Goal: Task Accomplishment & Management: Complete application form

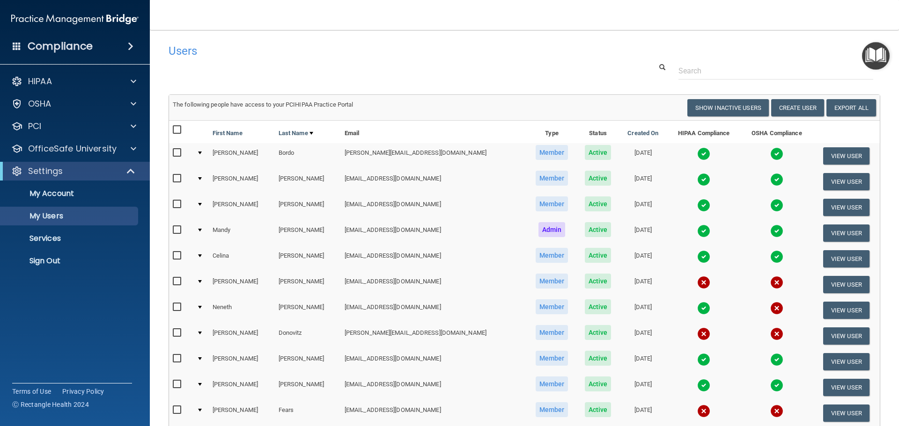
select select "20"
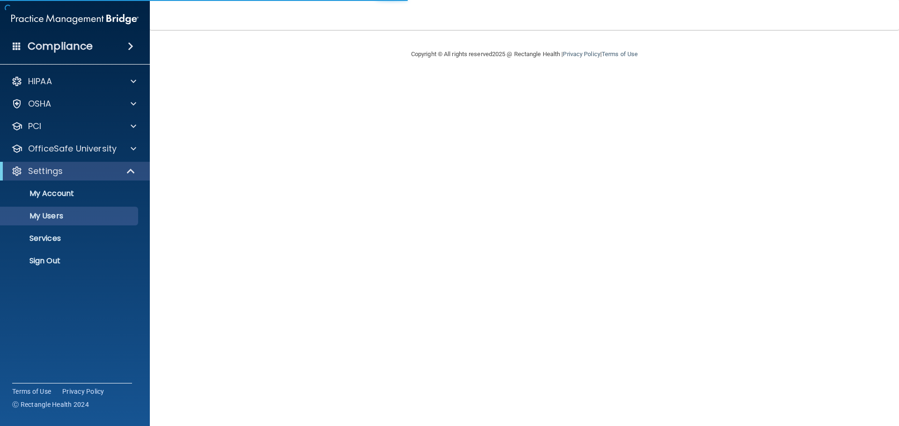
select select "20"
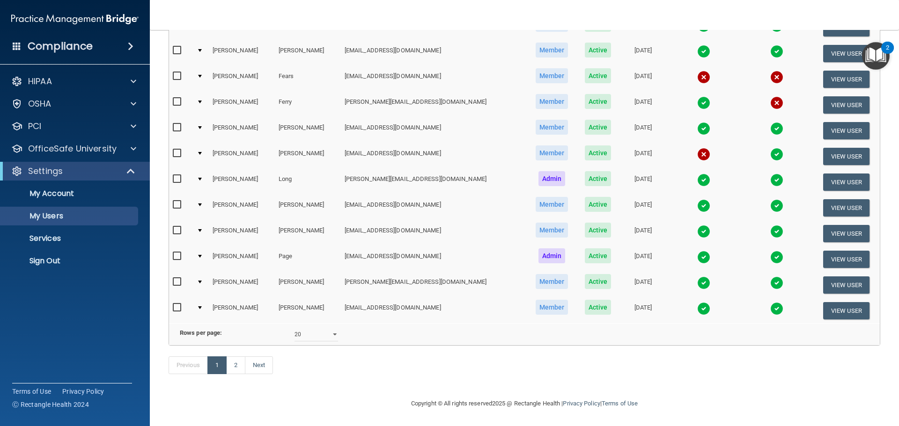
scroll to position [348, 0]
drag, startPoint x: 235, startPoint y: 359, endPoint x: 244, endPoint y: 357, distance: 8.9
click at [235, 359] on link "2" at bounding box center [235, 366] width 19 height 18
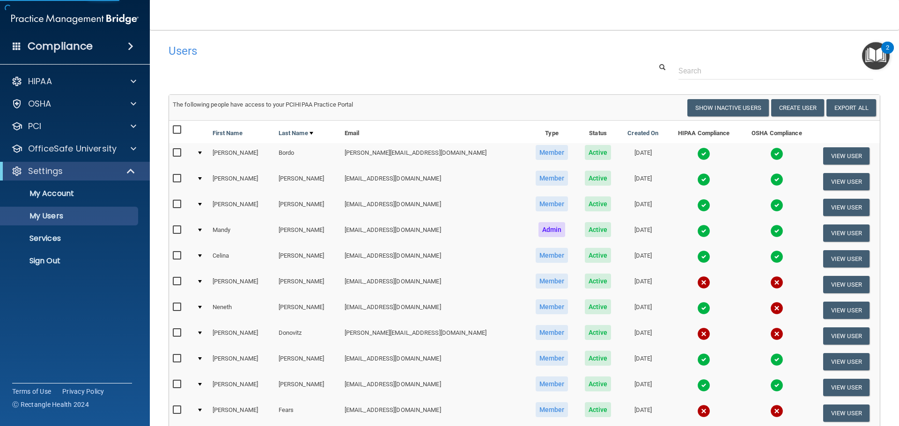
select select "20"
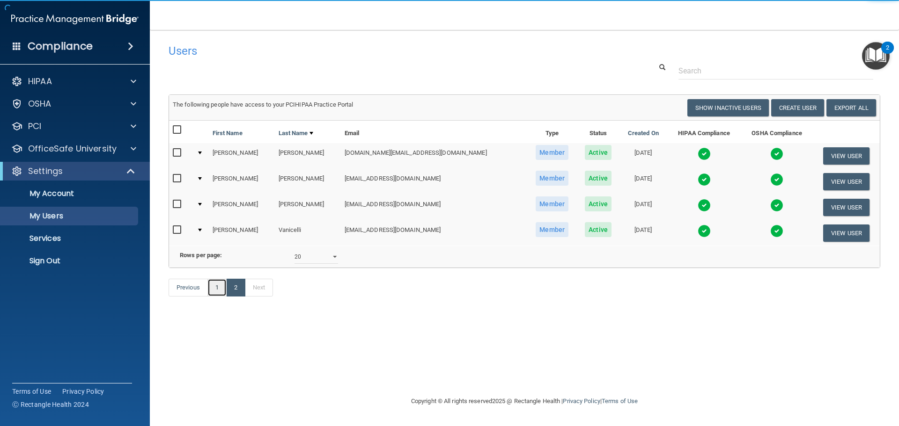
click at [213, 297] on link "1" at bounding box center [216, 288] width 19 height 18
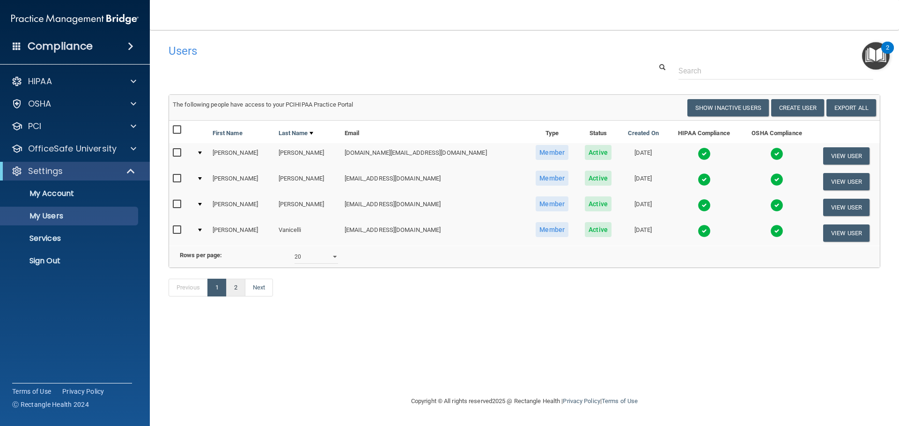
select select "20"
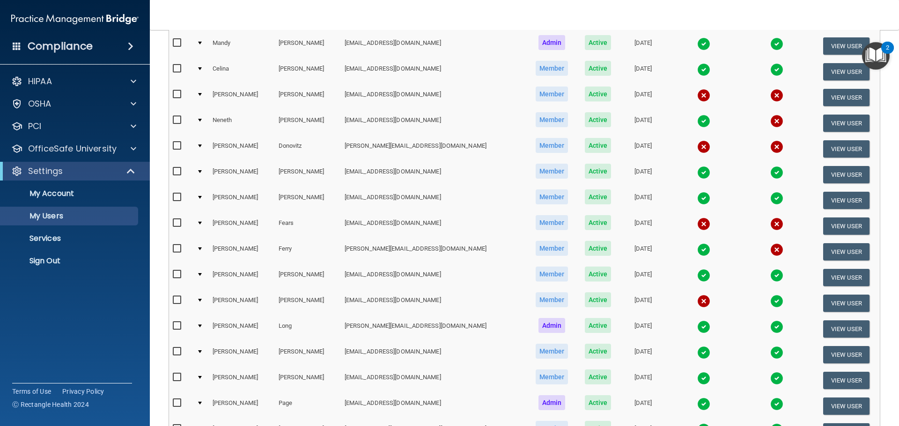
scroll to position [234, 0]
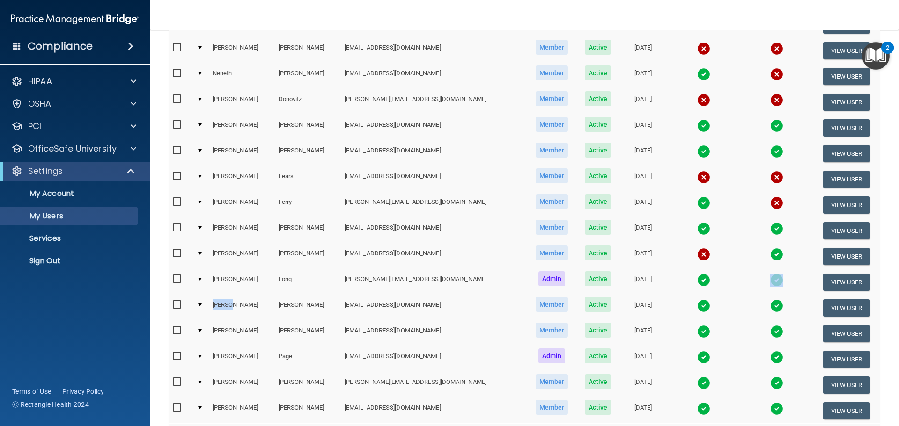
drag, startPoint x: 255, startPoint y: 316, endPoint x: 771, endPoint y: 295, distance: 516.7
click at [771, 295] on table "First Name Last Name Email Type Status Created On HIPAA Compliance OSHA Complia…" at bounding box center [524, 155] width 711 height 537
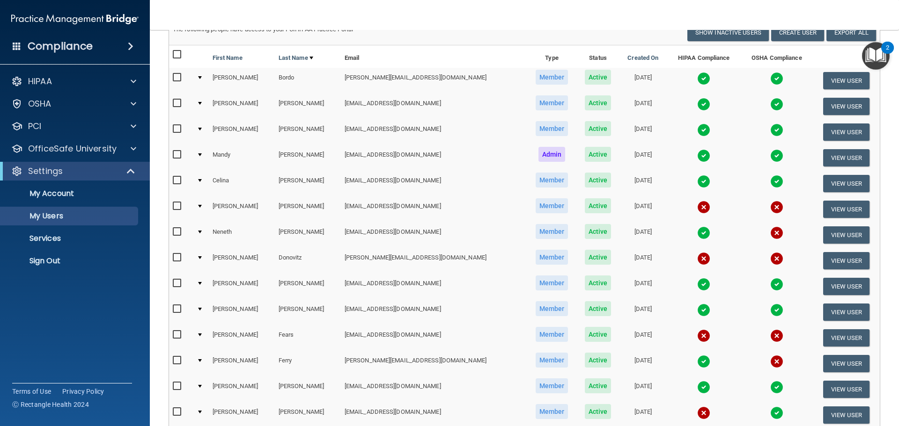
scroll to position [0, 0]
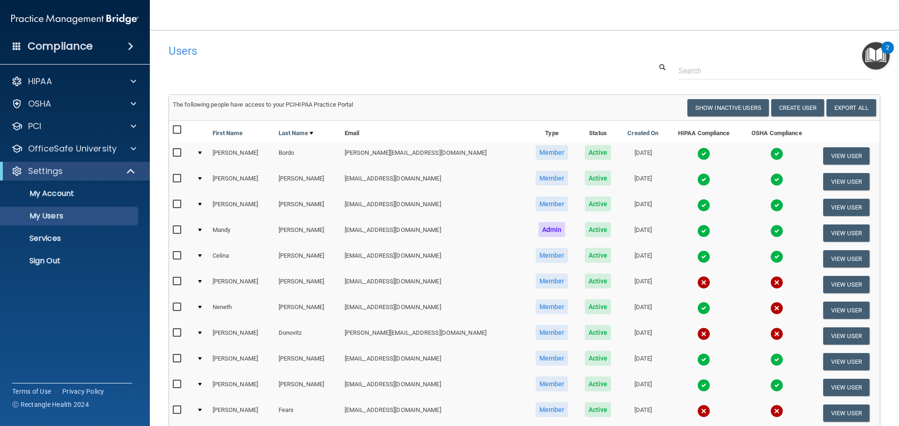
drag, startPoint x: 486, startPoint y: 68, endPoint x: 785, endPoint y: 101, distance: 300.8
click at [487, 68] on div at bounding box center [524, 70] width 726 height 17
click at [791, 110] on button "Create User" at bounding box center [797, 107] width 53 height 17
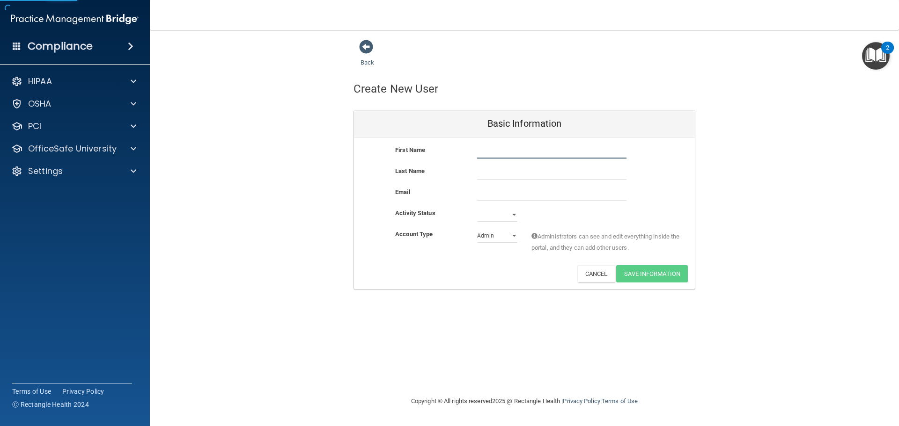
click at [496, 154] on input "text" at bounding box center [551, 152] width 149 height 14
type input "Lauren"
type input "Bourland"
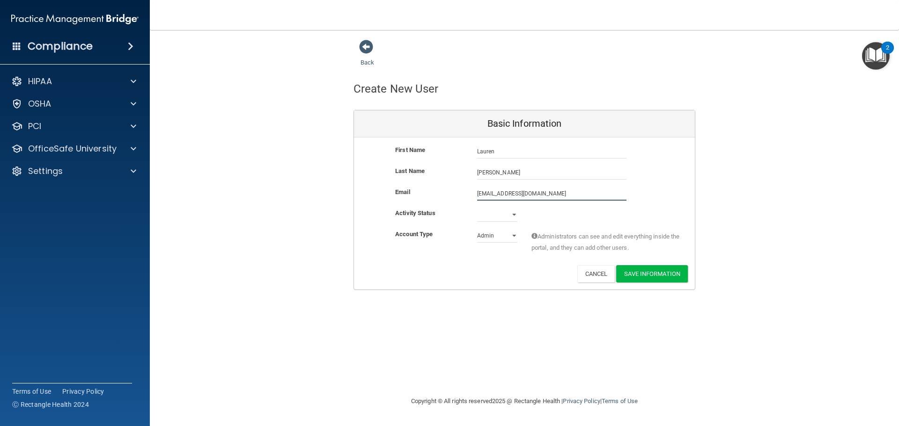
type input "laurenbourland@yahoo.com"
drag, startPoint x: 499, startPoint y: 213, endPoint x: 499, endPoint y: 220, distance: 7.0
click at [500, 214] on select "Active Inactive" at bounding box center [497, 215] width 40 height 14
select select "active"
click at [477, 208] on select "Active Inactive" at bounding box center [497, 215] width 40 height 14
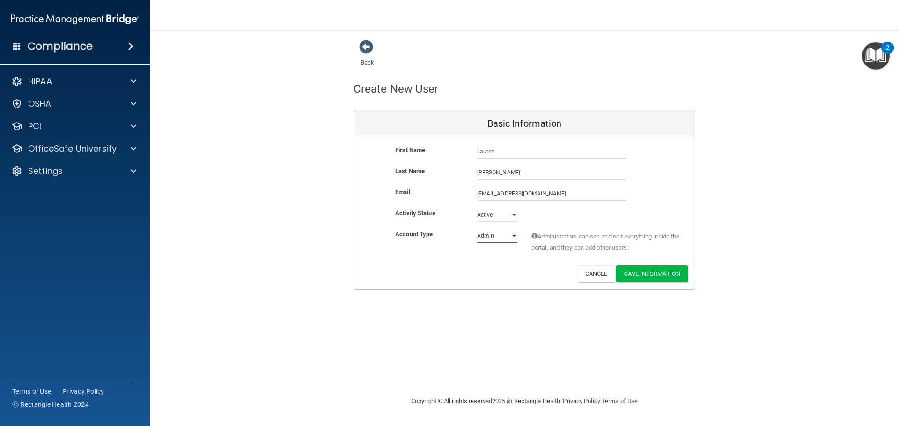
drag, startPoint x: 496, startPoint y: 237, endPoint x: 498, endPoint y: 242, distance: 5.3
click at [496, 237] on select "Admin Member" at bounding box center [497, 236] width 40 height 14
select select "practice_member"
click at [477, 229] on select "Admin Member" at bounding box center [497, 236] width 40 height 14
click at [683, 273] on button "Save Information" at bounding box center [652, 273] width 72 height 17
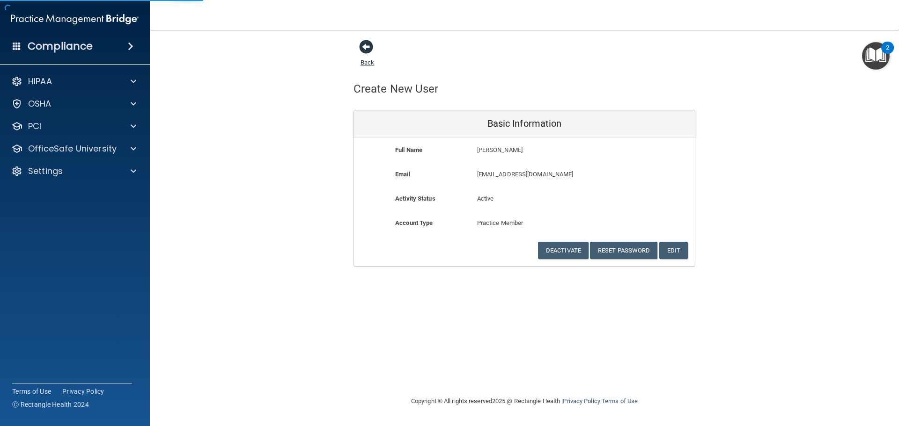
click at [360, 46] on span at bounding box center [366, 47] width 14 height 14
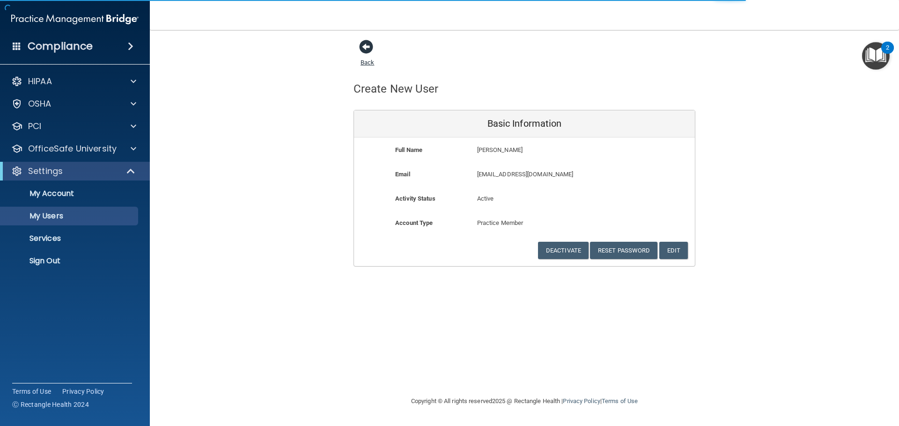
click at [362, 49] on span at bounding box center [366, 47] width 14 height 14
select select "20"
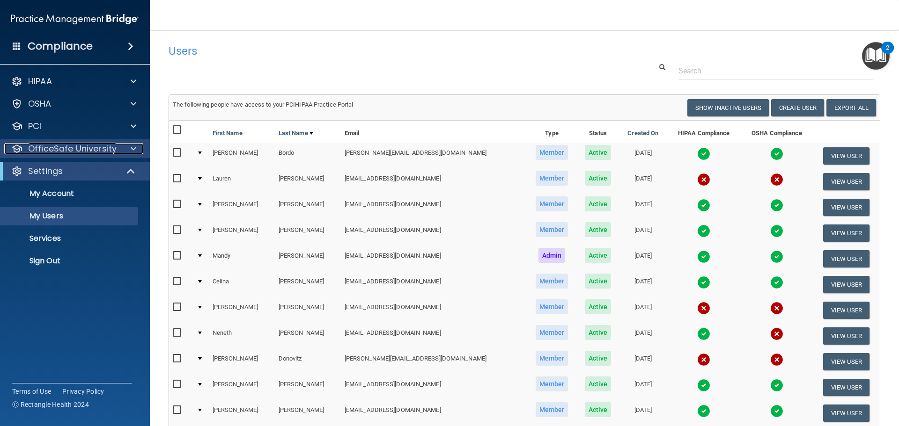
click at [120, 149] on div at bounding box center [131, 148] width 23 height 11
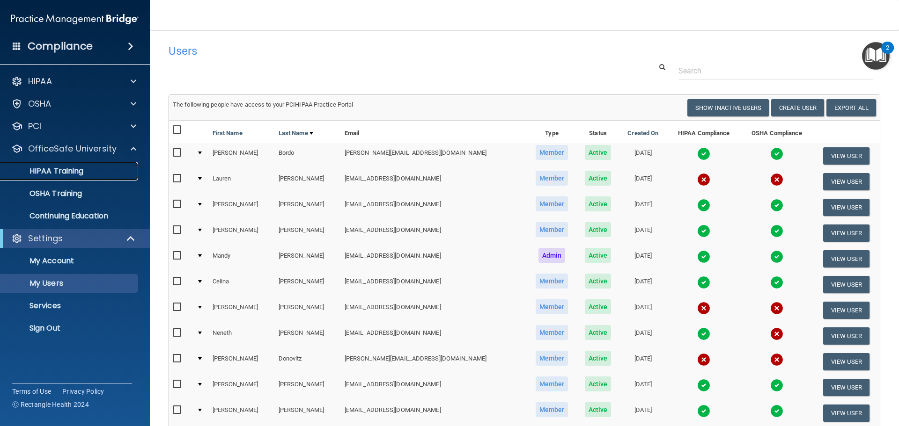
click at [110, 178] on link "HIPAA Training" at bounding box center [64, 171] width 147 height 19
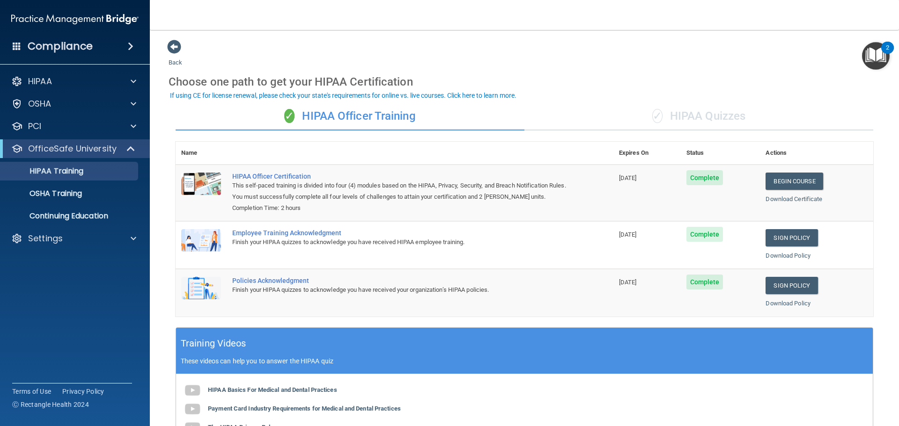
drag, startPoint x: 174, startPoint y: 45, endPoint x: 145, endPoint y: 46, distance: 28.6
click at [172, 45] on span at bounding box center [174, 47] width 14 height 14
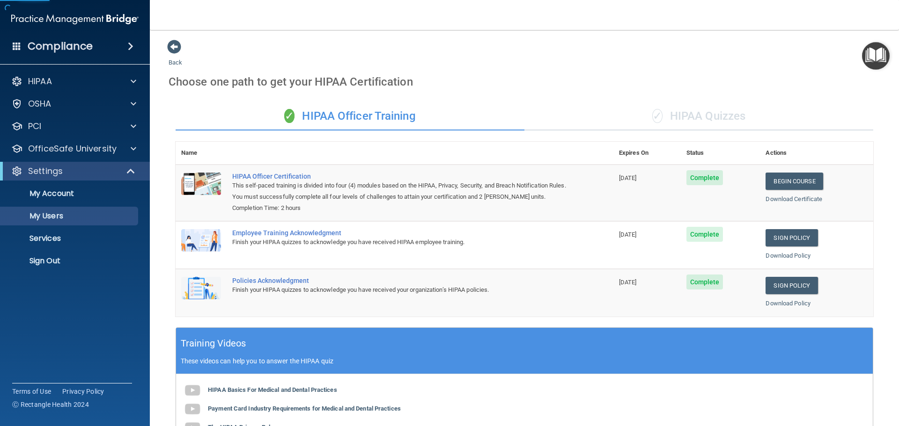
click at [73, 17] on img at bounding box center [74, 19] width 127 height 19
select select "20"
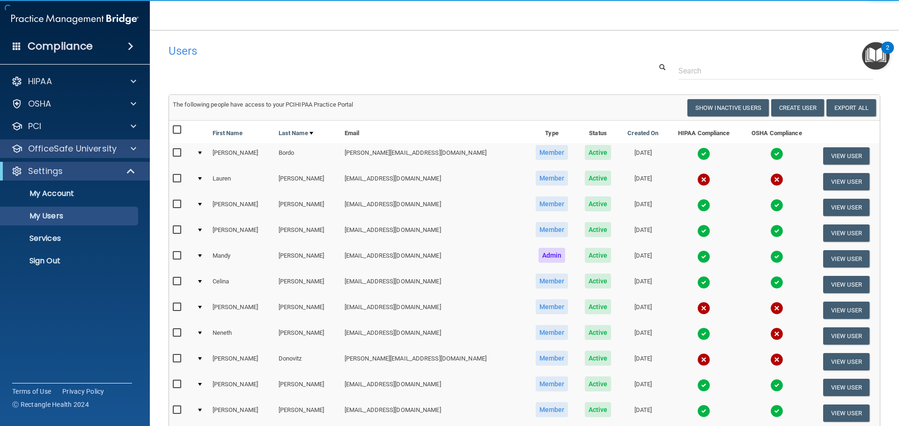
click at [69, 156] on div "OfficeSafe University" at bounding box center [75, 148] width 150 height 19
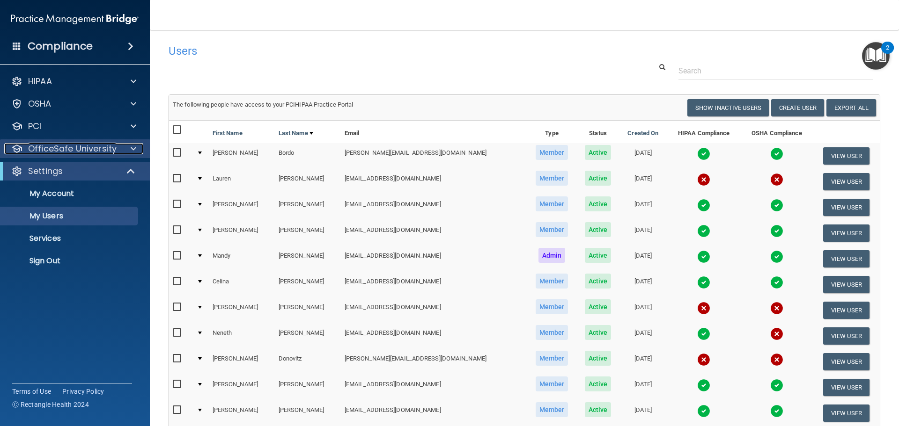
click at [134, 151] on span at bounding box center [134, 148] width 6 height 11
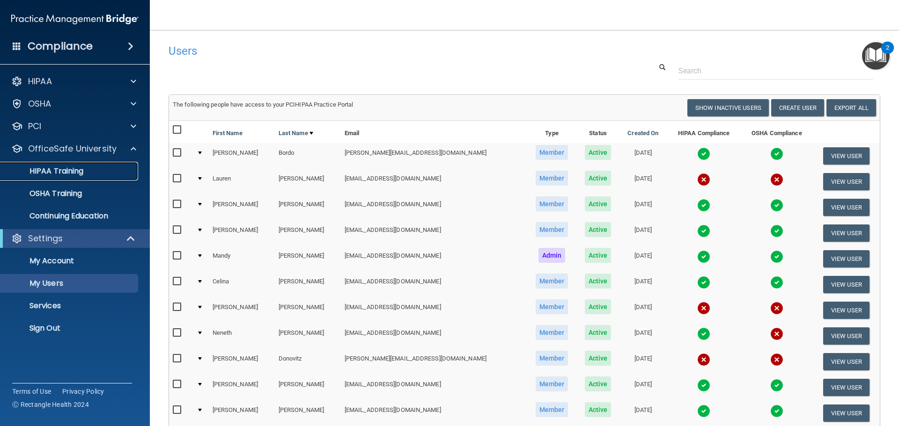
click at [81, 172] on p "HIPAA Training" at bounding box center [44, 171] width 77 height 9
